Goal: Task Accomplishment & Management: Manage account settings

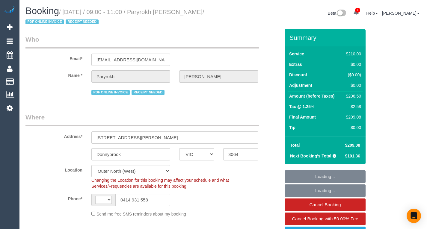
select select "VIC"
select select "180"
select select "string:AU"
select select "object:785"
select select "string:stripe-pm_1RIkwB2GScqysDRVO7FxyKXl"
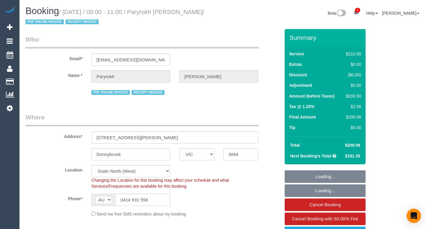
select select "object:794"
select select "number:29"
select select "number:14"
select select "number:19"
select select "number:22"
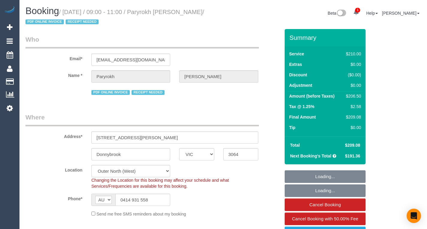
select select "number:34"
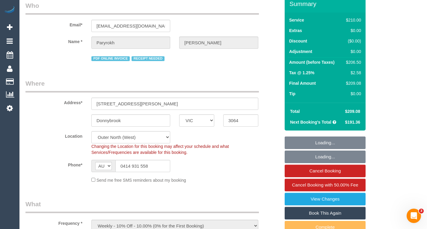
scroll to position [34, 0]
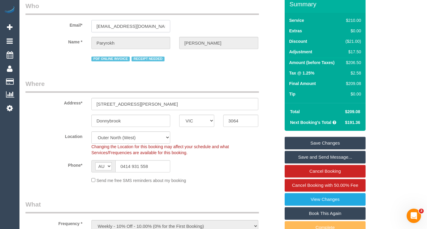
click at [134, 26] on input "[EMAIL_ADDRESS][DOMAIN_NAME]" at bounding box center [130, 26] width 79 height 12
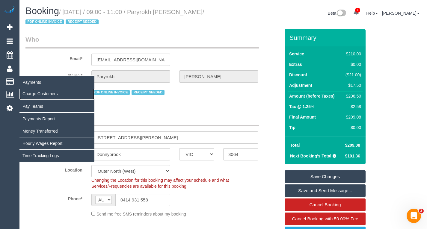
click at [31, 92] on link "Charge Customers" at bounding box center [56, 94] width 75 height 12
select select
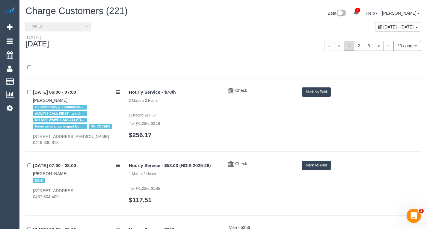
click at [384, 26] on span "September 29, 2025 - September 29, 2025" at bounding box center [399, 27] width 30 height 5
type input "**********"
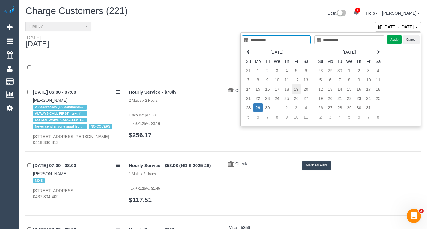
type input "**********"
click at [299, 88] on td "19" at bounding box center [297, 89] width 10 height 9
type input "**********"
click at [299, 88] on td "19" at bounding box center [297, 89] width 10 height 9
type input "**********"
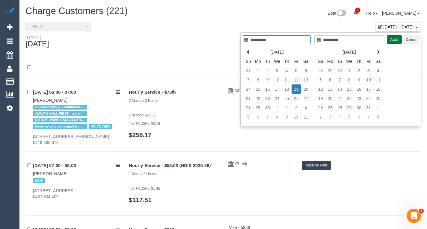
click at [398, 41] on button "Apply" at bounding box center [394, 39] width 15 height 9
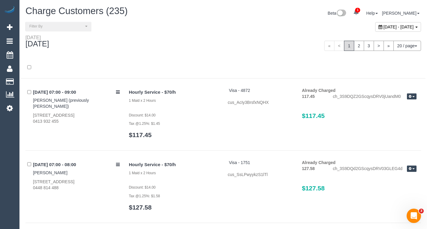
click at [271, 66] on div at bounding box center [223, 71] width 405 height 16
click at [400, 39] on div "« < 1 2 3 > » 20 / page 10 / page 20 / page 30 / page 40 / page 50 / page 100 /…" at bounding box center [324, 46] width 202 height 22
click at [404, 46] on button "20 / page" at bounding box center [408, 46] width 28 height 10
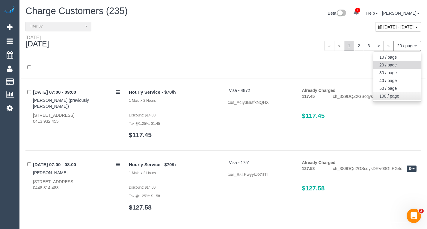
click at [390, 94] on link "100 / page" at bounding box center [397, 96] width 47 height 8
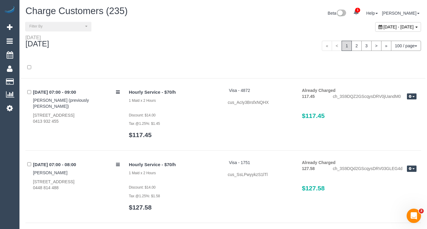
click at [327, 78] on div at bounding box center [223, 71] width 405 height 16
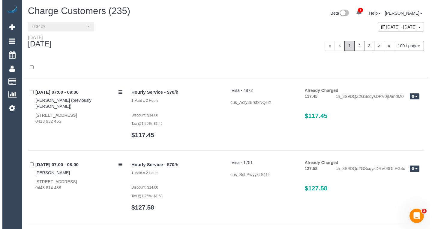
scroll to position [5485, 0]
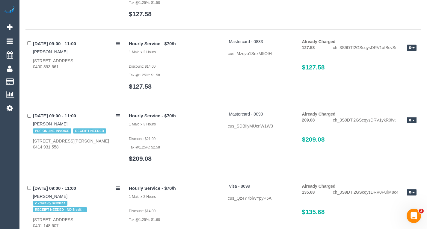
click at [411, 119] on icon "button" at bounding box center [410, 120] width 3 height 3
click at [392, 134] on link "Send Invoice" at bounding box center [392, 138] width 47 height 8
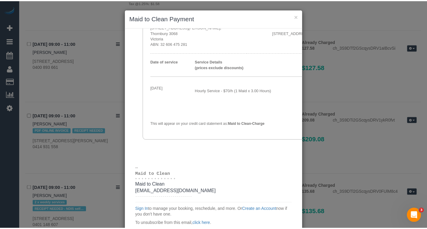
scroll to position [39, 0]
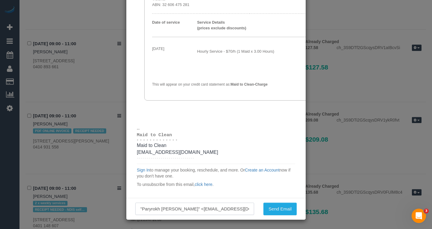
click at [196, 206] on input ""Paryrokh Ghashghaee" <gramchandani27@gmail.com>" at bounding box center [194, 209] width 119 height 12
type input "edward@maidtoclean.com.au"
click at [273, 204] on button "Send Email" at bounding box center [279, 209] width 33 height 13
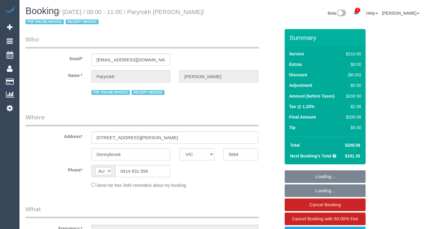
select select "VIC"
select select "180"
select select "object:783"
select select "string:stripe-pm_1RIkwB2GScqysDRVO7FxyKXl"
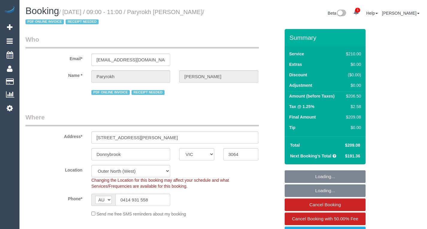
select select "object:1358"
select select "number:29"
select select "number:14"
select select "number:19"
select select "number:22"
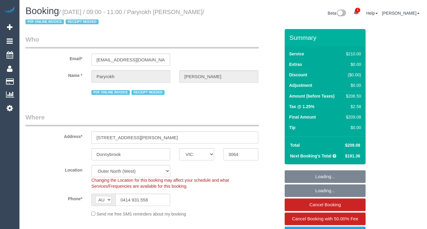
select select "number:34"
click at [178, 10] on small "/ [DATE] / 09:00 - 11:00 / Paryrokh [PERSON_NAME] / PDF ONLINE INVOICE RECEIPT …" at bounding box center [114, 17] width 179 height 17
copy small "Paryrokh"
